Goal: Navigation & Orientation: Find specific page/section

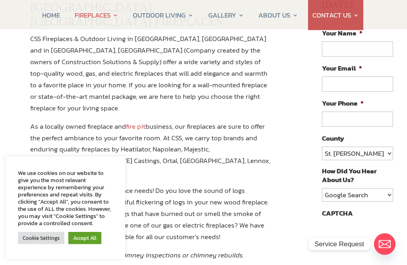
scroll to position [119, 0]
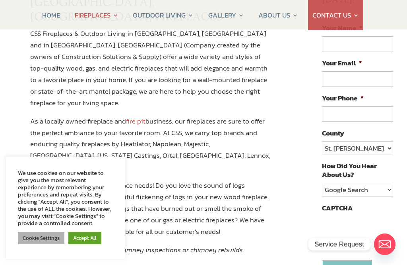
click at [48, 244] on link "Cookie Settings" at bounding box center [41, 238] width 47 height 12
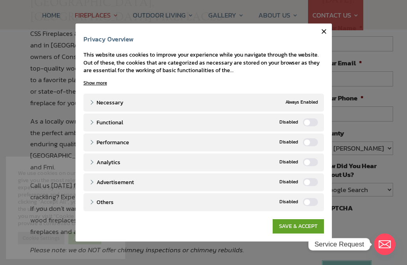
click at [304, 233] on link "SAVE & ACCEPT" at bounding box center [298, 226] width 51 height 14
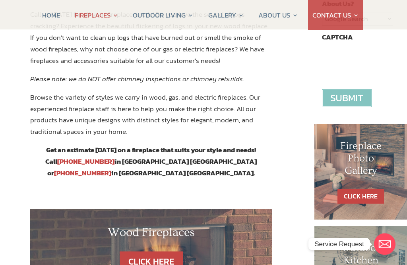
scroll to position [290, 0]
click at [83, 251] on div "CLICK HERE" at bounding box center [151, 261] width 194 height 20
click at [150, 251] on link "CLICK HERE" at bounding box center [151, 261] width 63 height 20
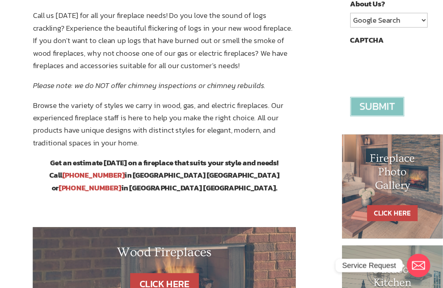
scroll to position [298, 0]
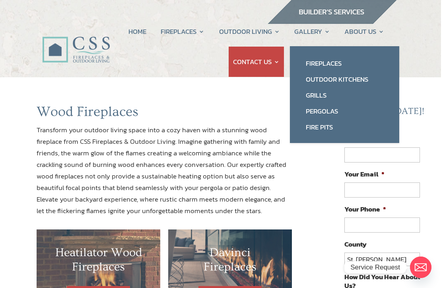
scroll to position [0, 2]
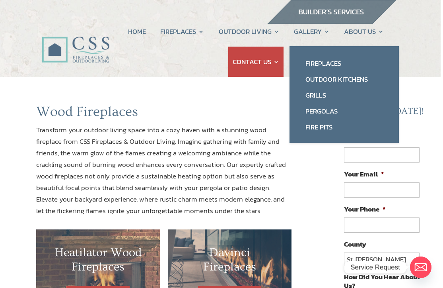
click at [328, 66] on link "Fireplaces" at bounding box center [344, 63] width 93 height 16
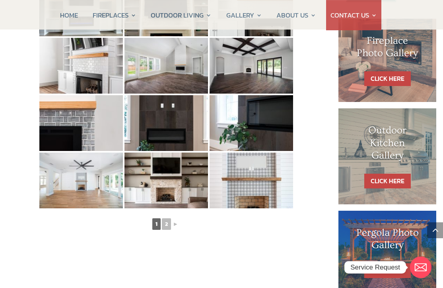
scroll to position [387, 0]
click at [170, 223] on link "2" at bounding box center [166, 224] width 9 height 12
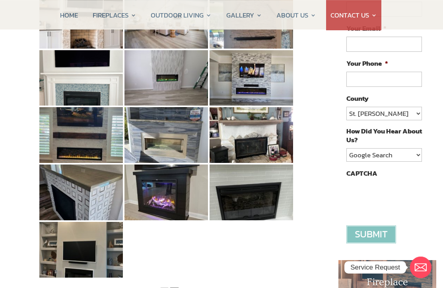
scroll to position [146, 0]
click at [175, 204] on img at bounding box center [167, 192] width 84 height 56
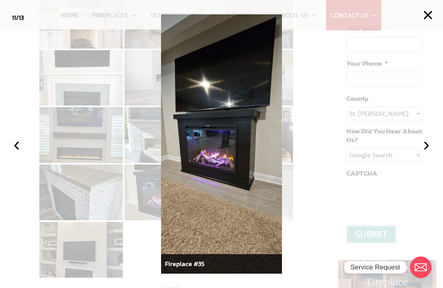
click at [13, 148] on button "‹" at bounding box center [17, 144] width 18 height 18
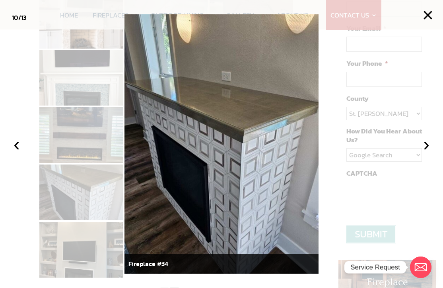
click at [18, 148] on button "‹" at bounding box center [17, 144] width 18 height 18
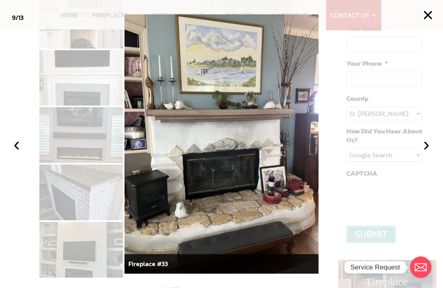
click at [14, 150] on button "‹" at bounding box center [17, 144] width 18 height 18
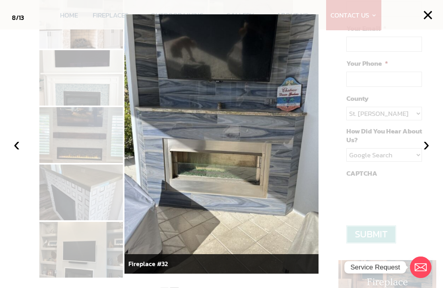
click at [12, 150] on button "‹" at bounding box center [17, 144] width 18 height 18
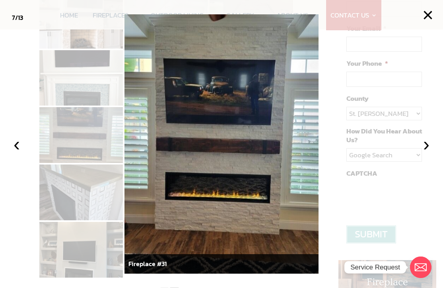
click at [17, 153] on button "‹" at bounding box center [17, 144] width 18 height 18
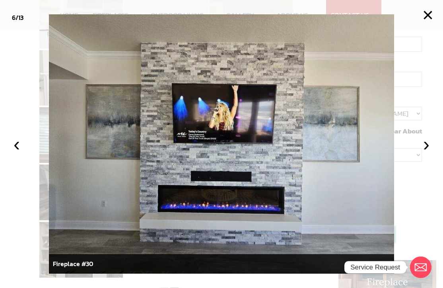
click at [15, 149] on button "‹" at bounding box center [17, 144] width 18 height 18
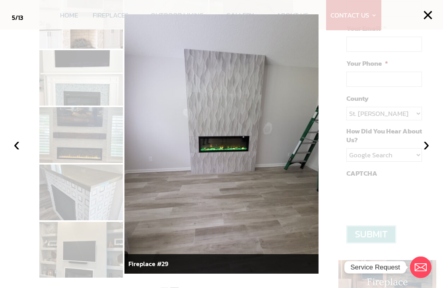
click at [14, 148] on button "‹" at bounding box center [17, 144] width 18 height 18
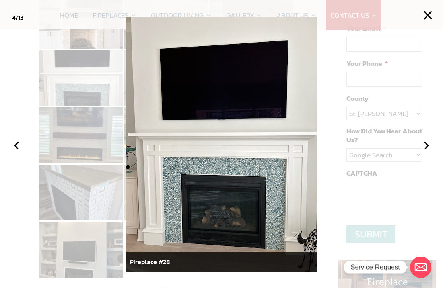
click at [16, 150] on button "‹" at bounding box center [17, 144] width 18 height 18
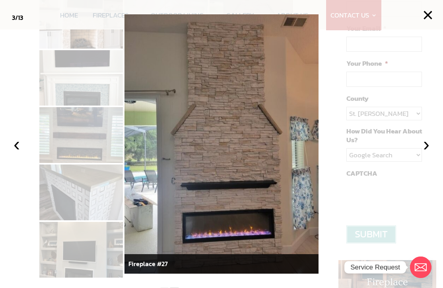
click at [18, 149] on button "‹" at bounding box center [17, 144] width 18 height 18
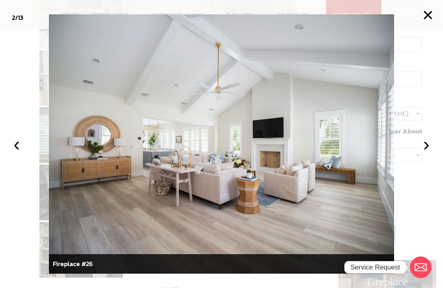
click at [407, 150] on button "›" at bounding box center [427, 144] width 18 height 18
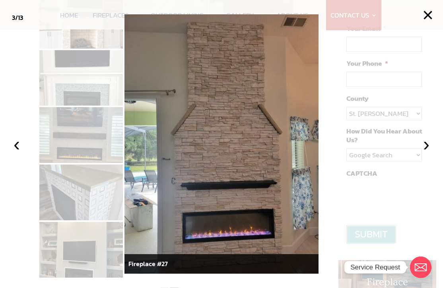
click at [407, 10] on button "×" at bounding box center [428, 15] width 18 height 18
